Goal: Task Accomplishment & Management: Use online tool/utility

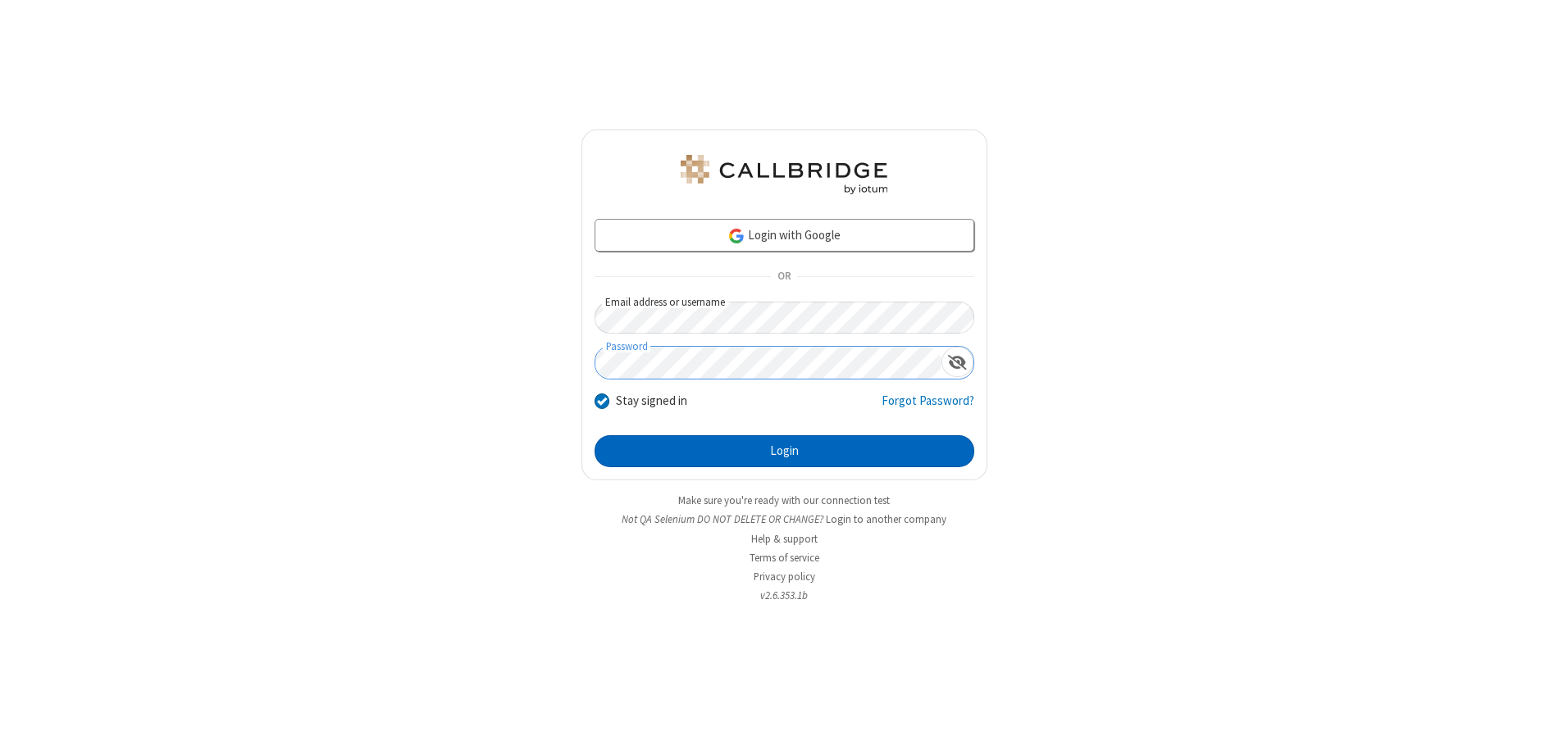
click at [784, 451] on button "Login" at bounding box center [784, 451] width 380 height 33
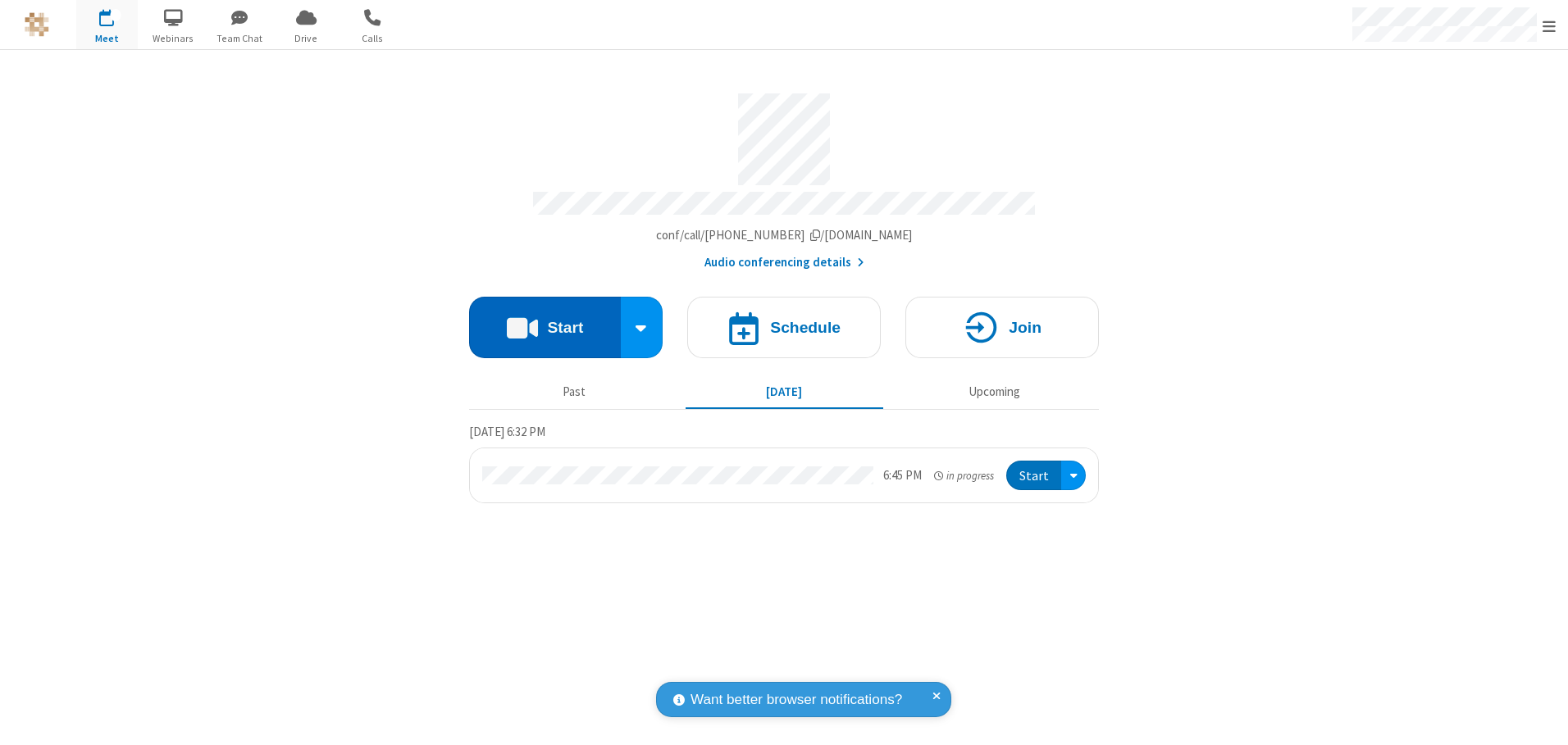
click at [544, 322] on button "Start" at bounding box center [545, 327] width 151 height 62
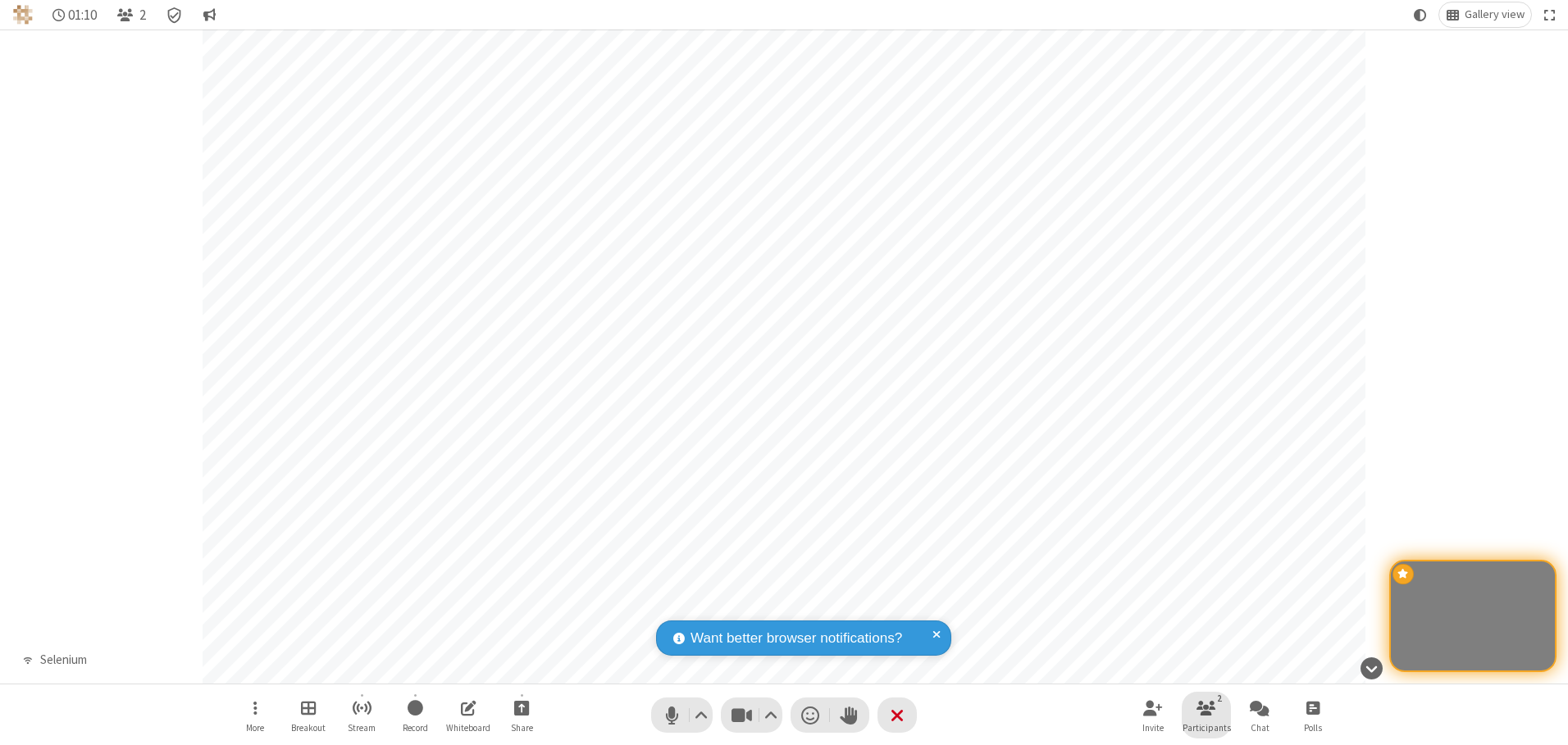
click at [1206, 727] on span "Participants" at bounding box center [1207, 727] width 49 height 10
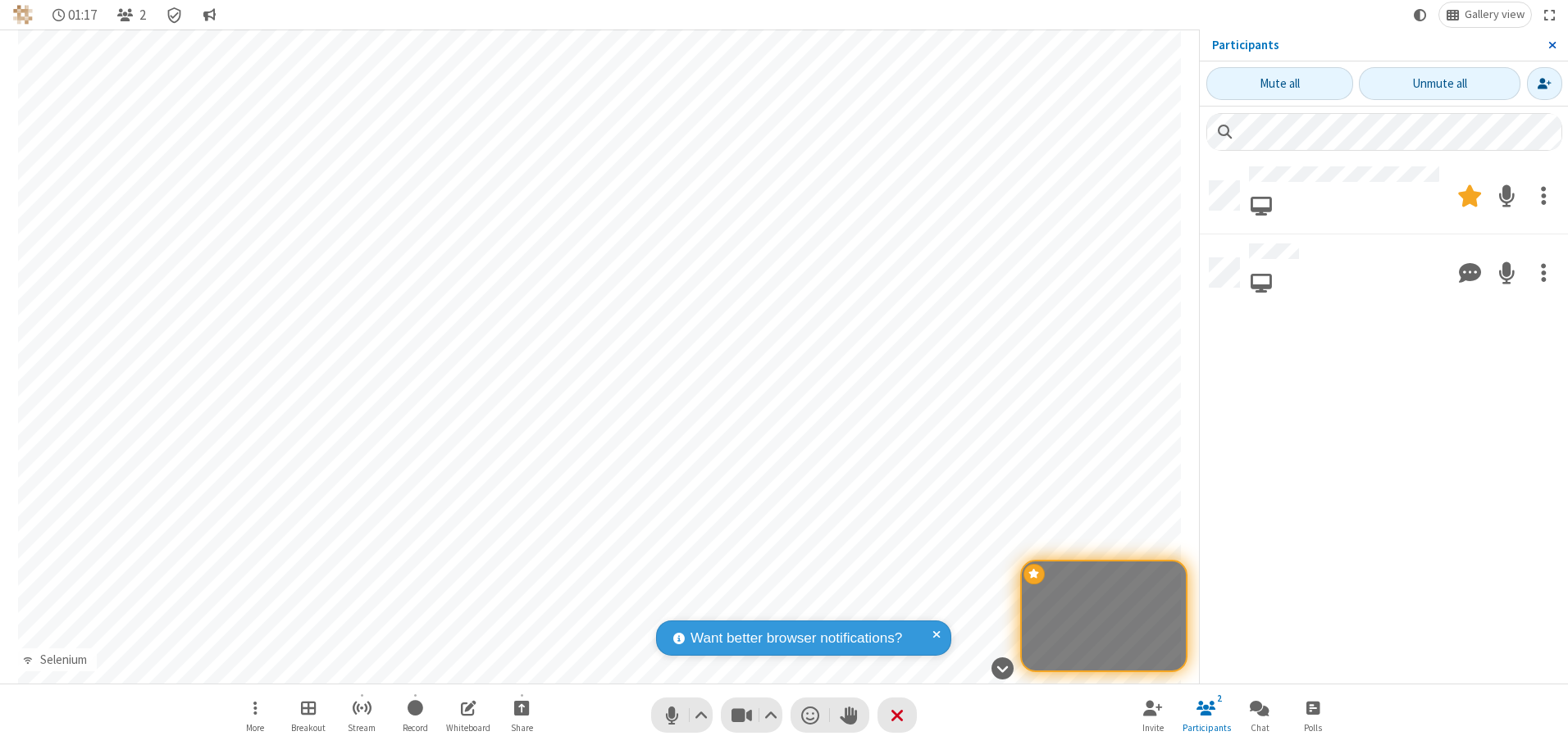
click at [1551, 45] on span "Close sidebar" at bounding box center [1552, 45] width 8 height 13
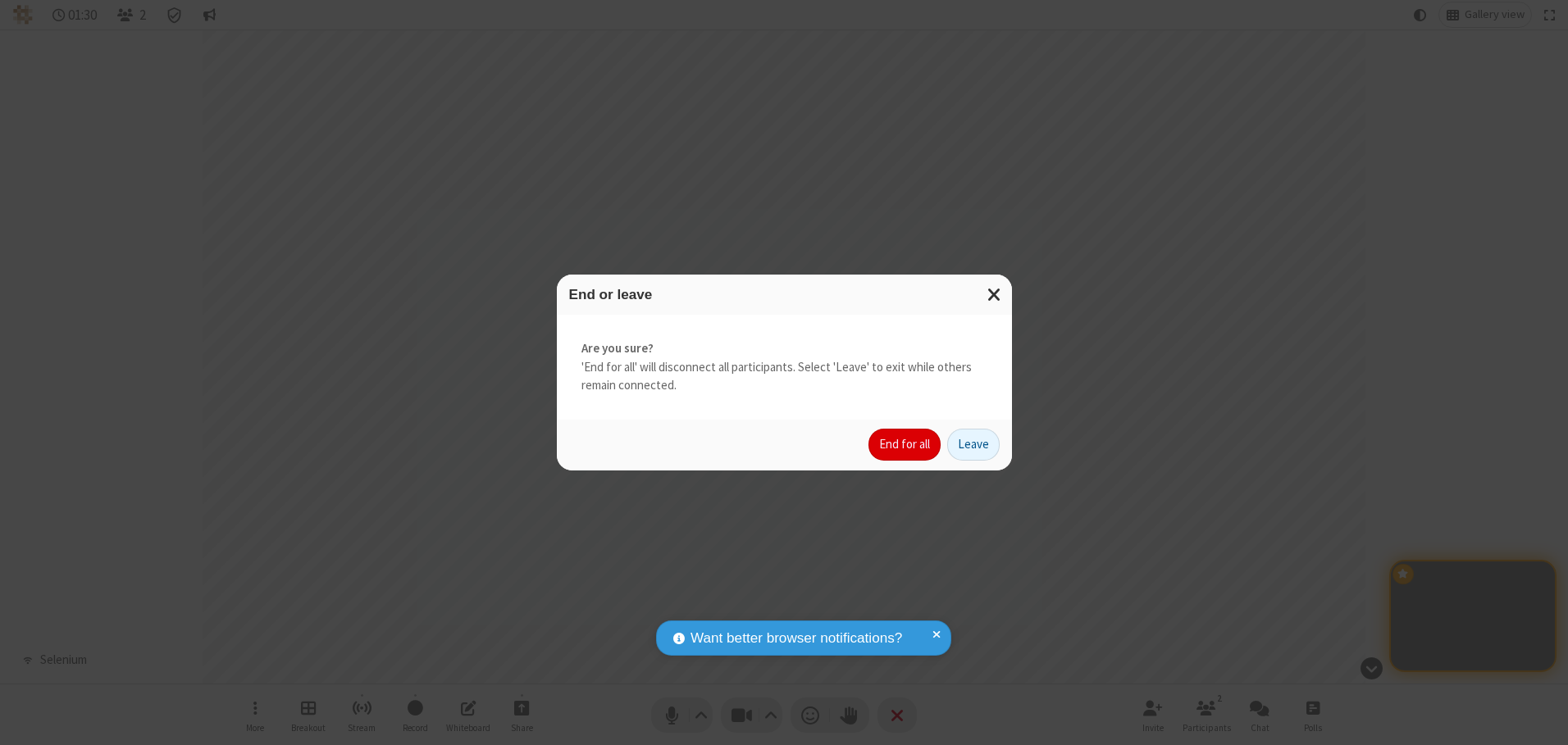
click at [905, 444] on button "End for all" at bounding box center [904, 445] width 72 height 33
